Goal: Task Accomplishment & Management: Manage account settings

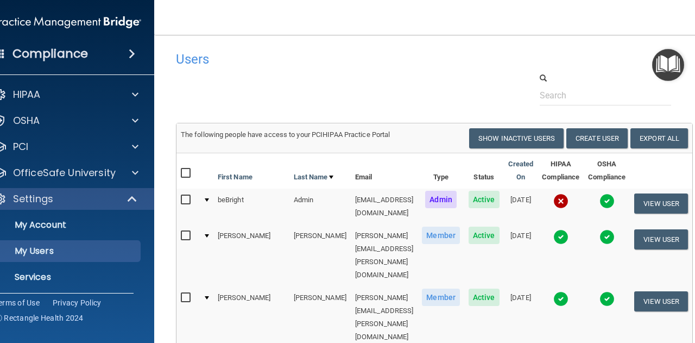
select select "20"
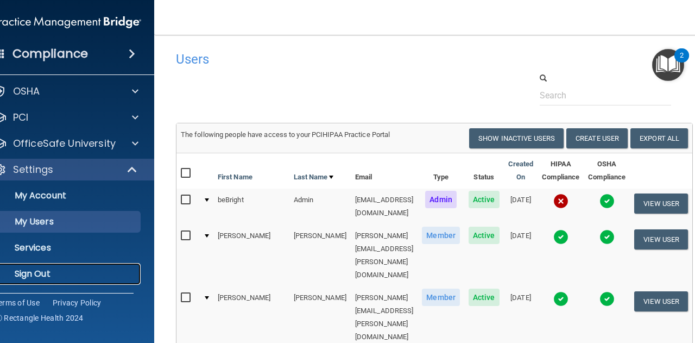
click at [64, 276] on p "Sign Out" at bounding box center [62, 273] width 148 height 11
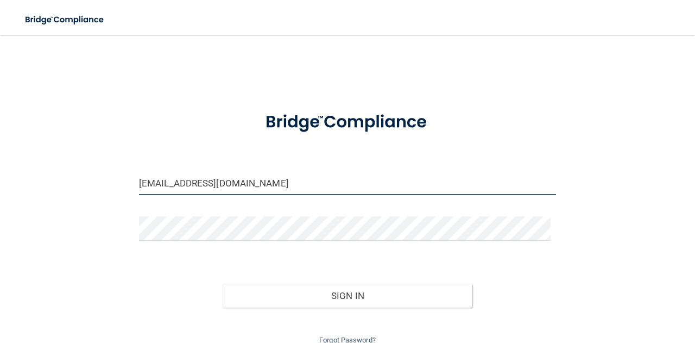
click at [249, 187] on input "[EMAIL_ADDRESS][DOMAIN_NAME]" at bounding box center [347, 183] width 417 height 24
type input "c"
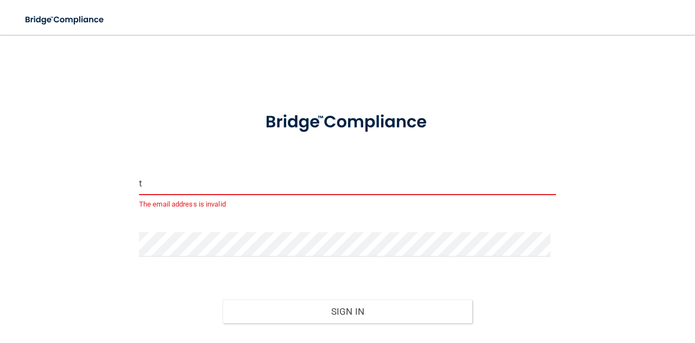
type input "[EMAIL_ADDRESS][DOMAIN_NAME]"
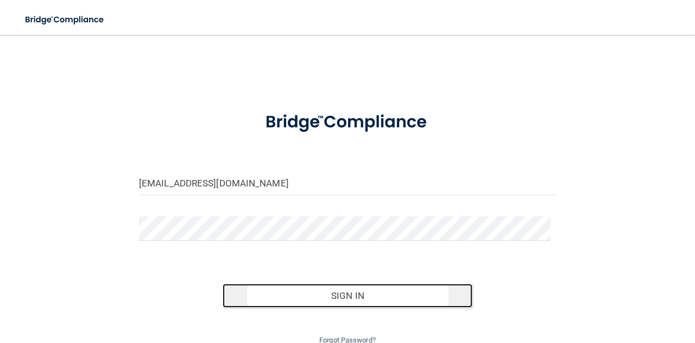
click at [270, 288] on button "Sign In" at bounding box center [348, 296] width 250 height 24
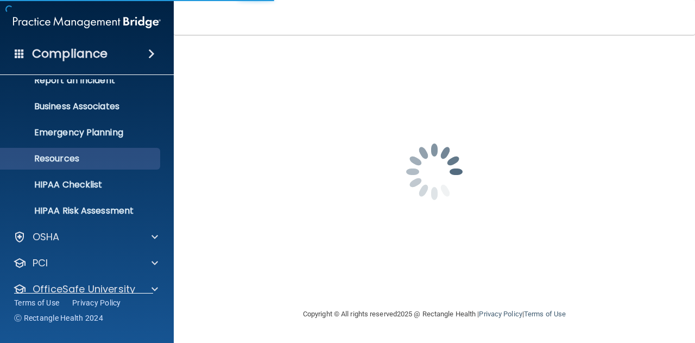
scroll to position [108, 0]
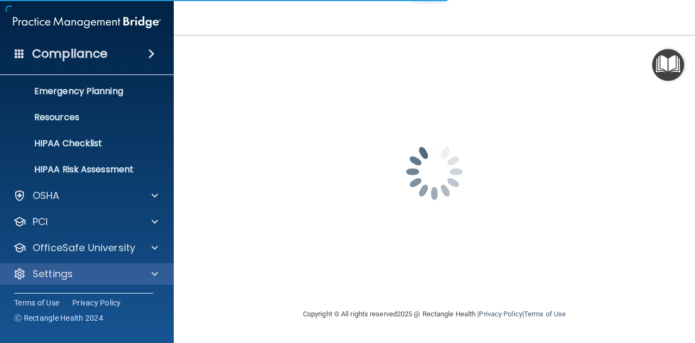
click at [168, 276] on div "Settings" at bounding box center [87, 274] width 174 height 22
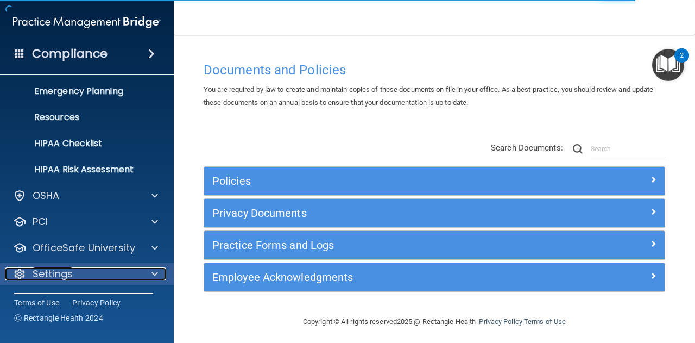
click at [136, 273] on div "Settings" at bounding box center [72, 273] width 135 height 13
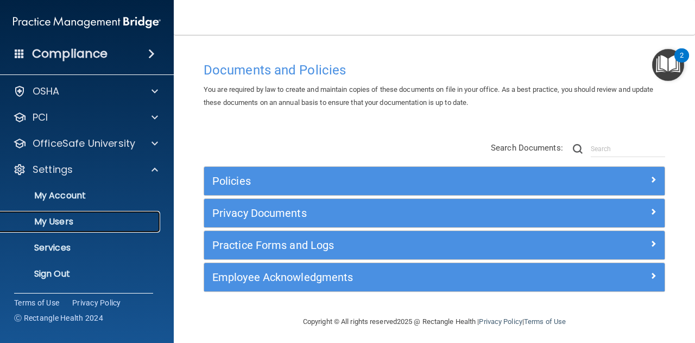
click at [102, 220] on p "My Users" at bounding box center [81, 221] width 148 height 11
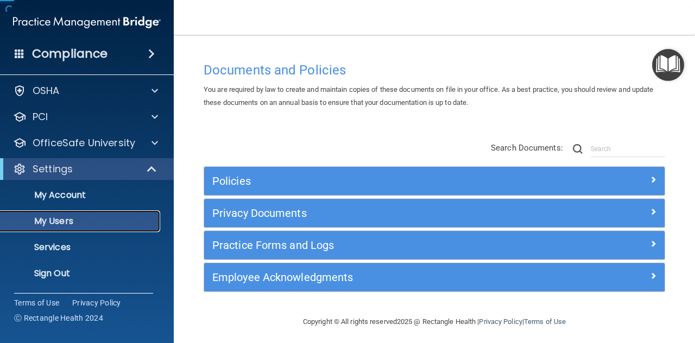
scroll to position [29, 0]
select select "20"
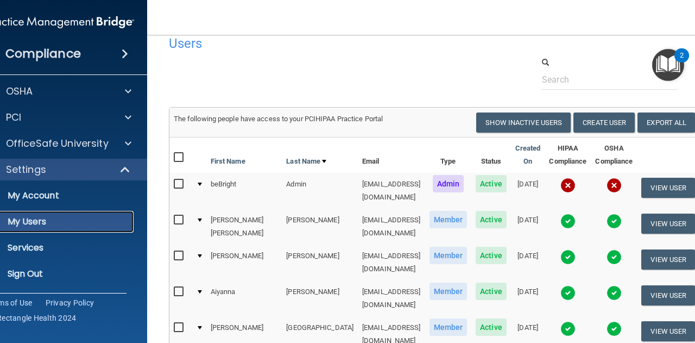
scroll to position [0, 0]
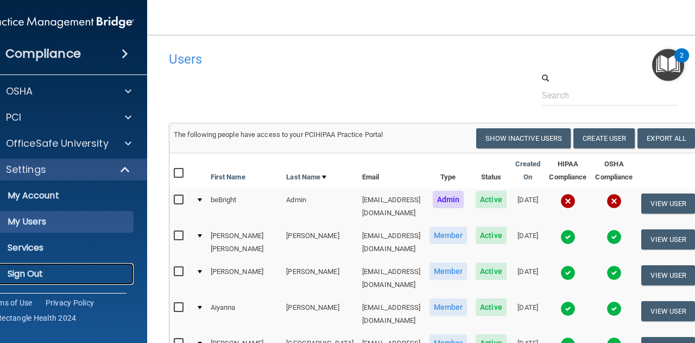
click at [54, 277] on p "Sign Out" at bounding box center [54, 273] width 148 height 11
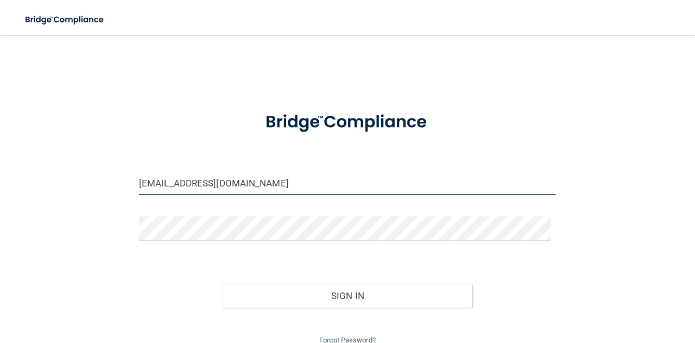
click at [212, 178] on input "[EMAIL_ADDRESS][DOMAIN_NAME]" at bounding box center [347, 183] width 417 height 24
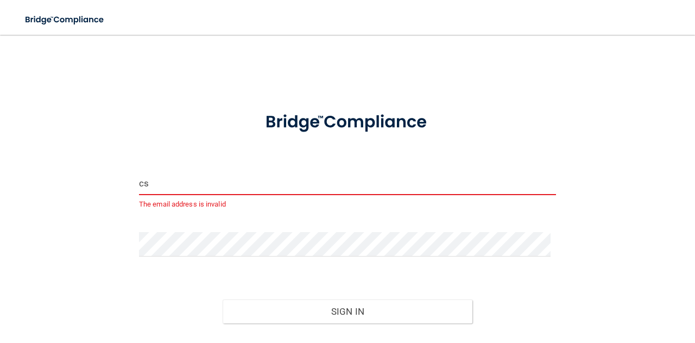
type input "[EMAIL_ADDRESS][DOMAIN_NAME]"
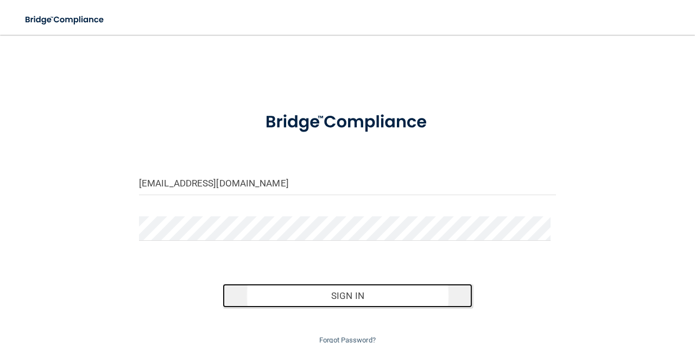
click at [266, 293] on button "Sign In" at bounding box center [348, 296] width 250 height 24
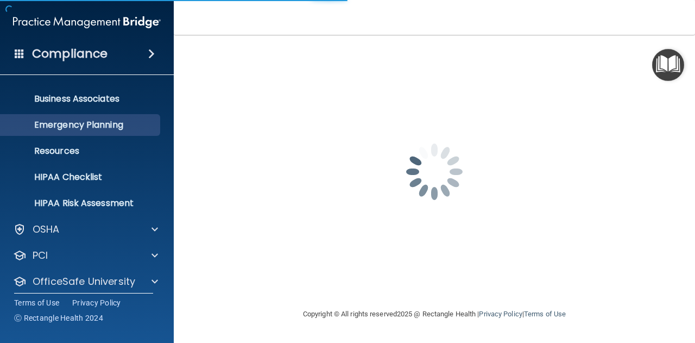
scroll to position [108, 0]
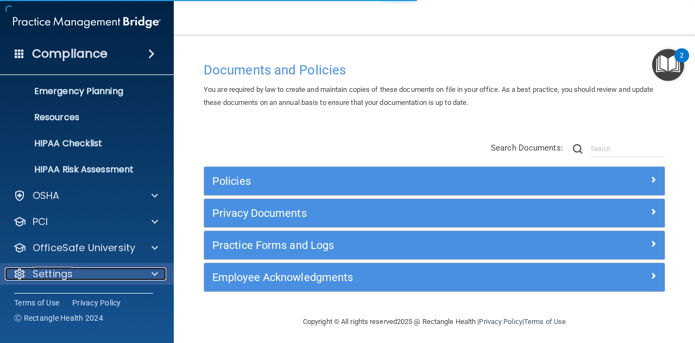
click at [155, 275] on span at bounding box center [155, 273] width 7 height 13
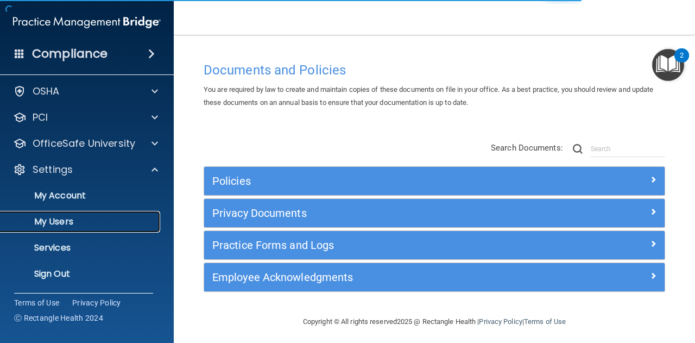
click at [102, 223] on p "My Users" at bounding box center [81, 221] width 148 height 11
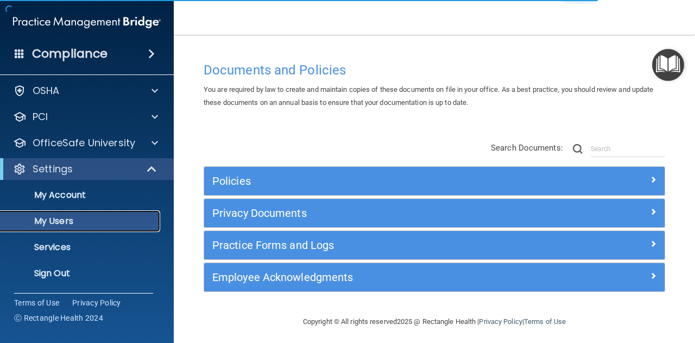
scroll to position [29, 0]
select select "20"
